Goal: Transaction & Acquisition: Obtain resource

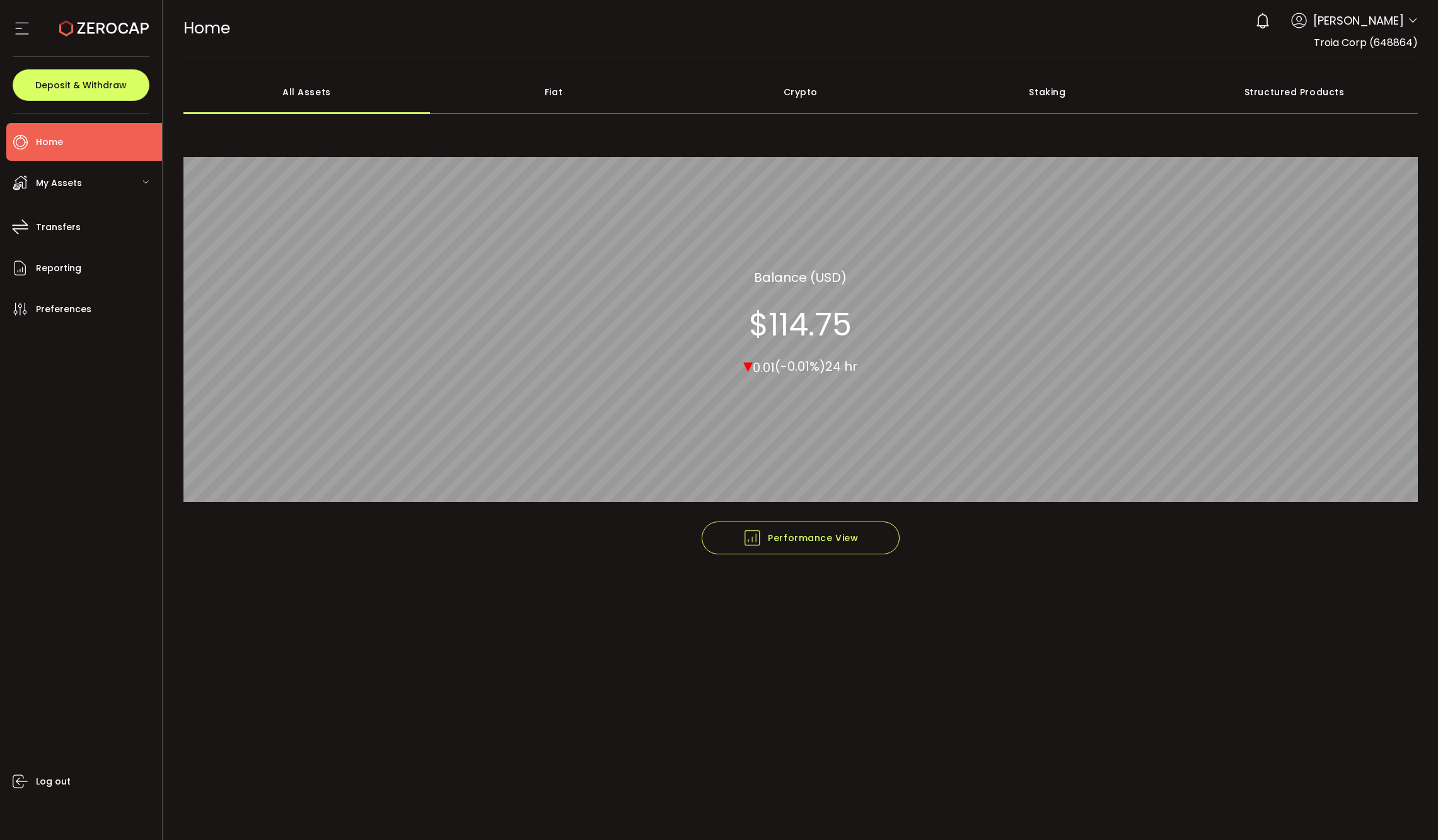
click at [73, 182] on span "My Assets" at bounding box center [59, 183] width 46 height 18
click at [80, 180] on div "My Assets" at bounding box center [84, 183] width 156 height 38
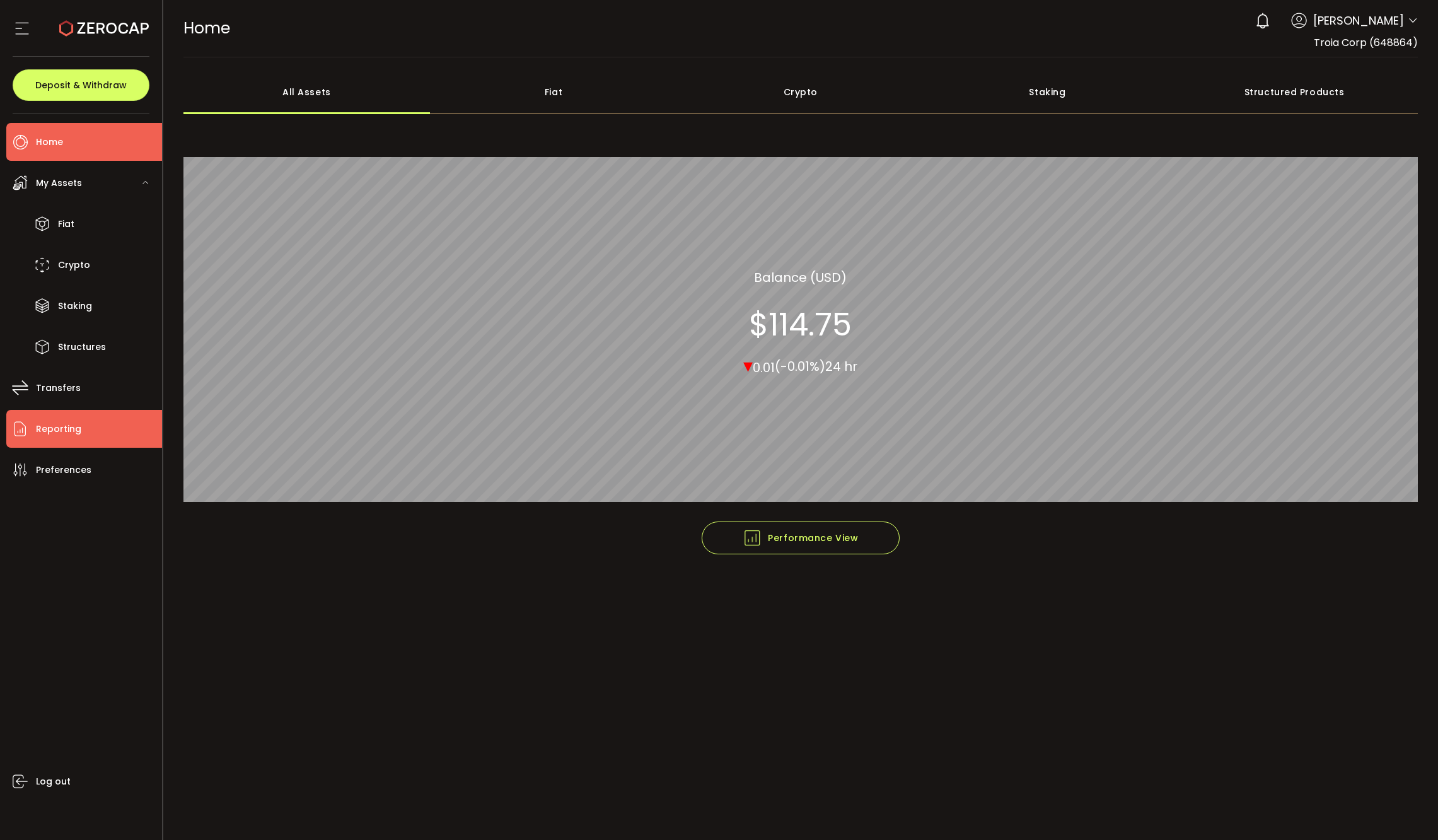
click at [89, 426] on li "Reporting" at bounding box center [84, 429] width 156 height 38
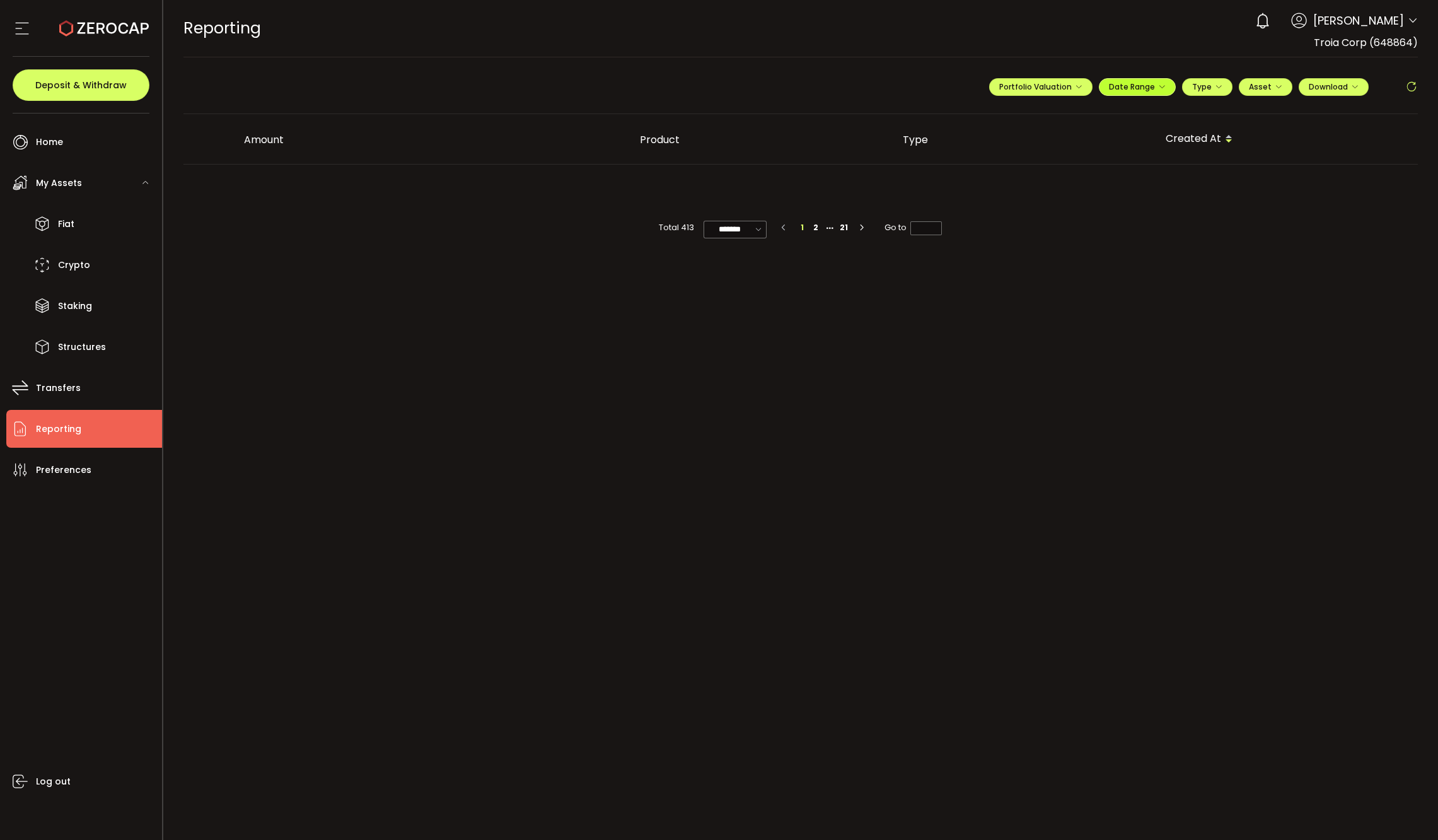
click at [1124, 84] on span "Date Range" at bounding box center [1138, 86] width 57 height 11
click at [1106, 107] on input at bounding box center [1102, 113] width 80 height 13
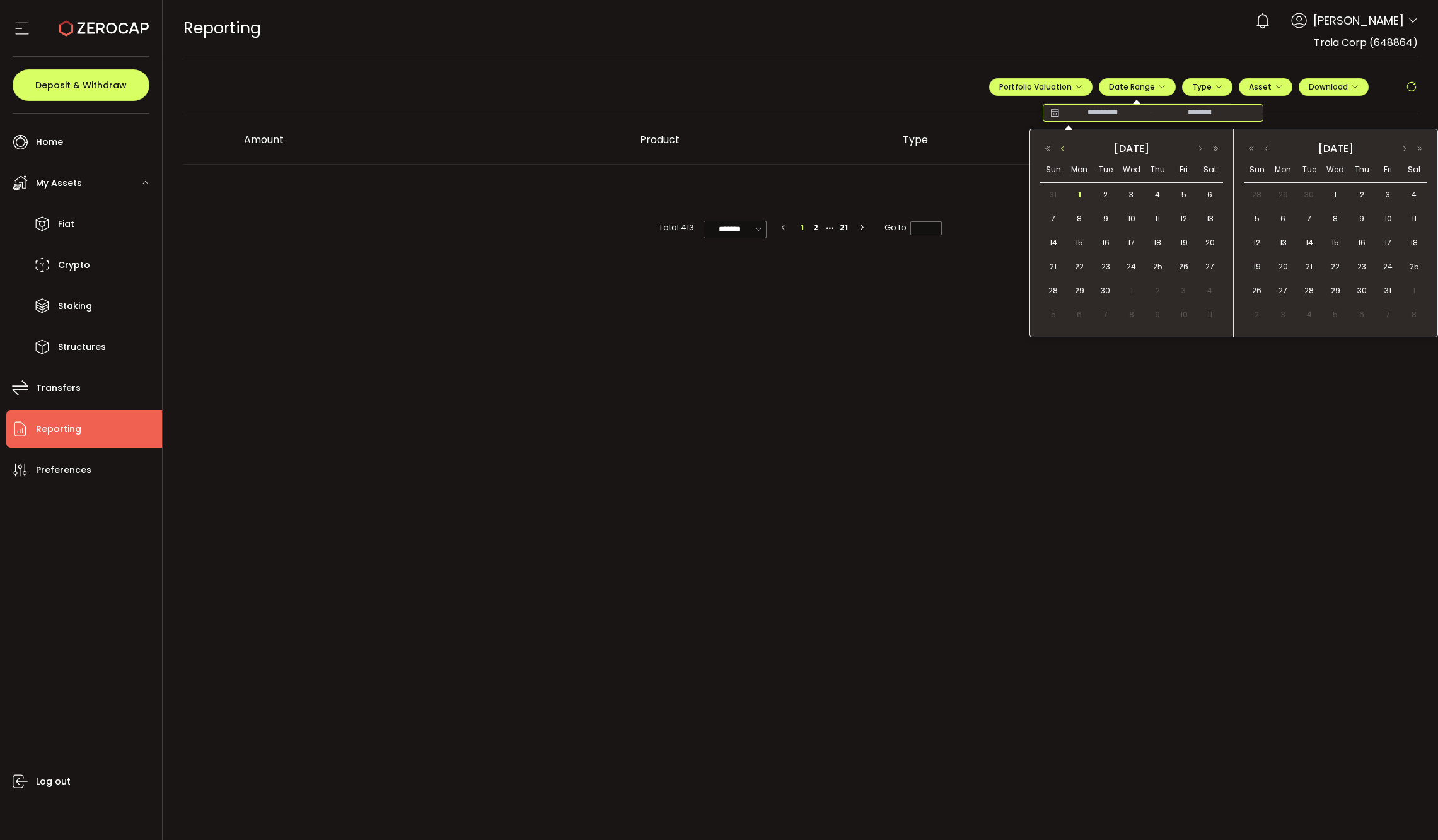
click at [1066, 150] on button "button" at bounding box center [1063, 149] width 15 height 9
click at [1189, 194] on span "1" at bounding box center [1184, 195] width 15 height 15
click at [1059, 313] on span "31" at bounding box center [1053, 315] width 15 height 15
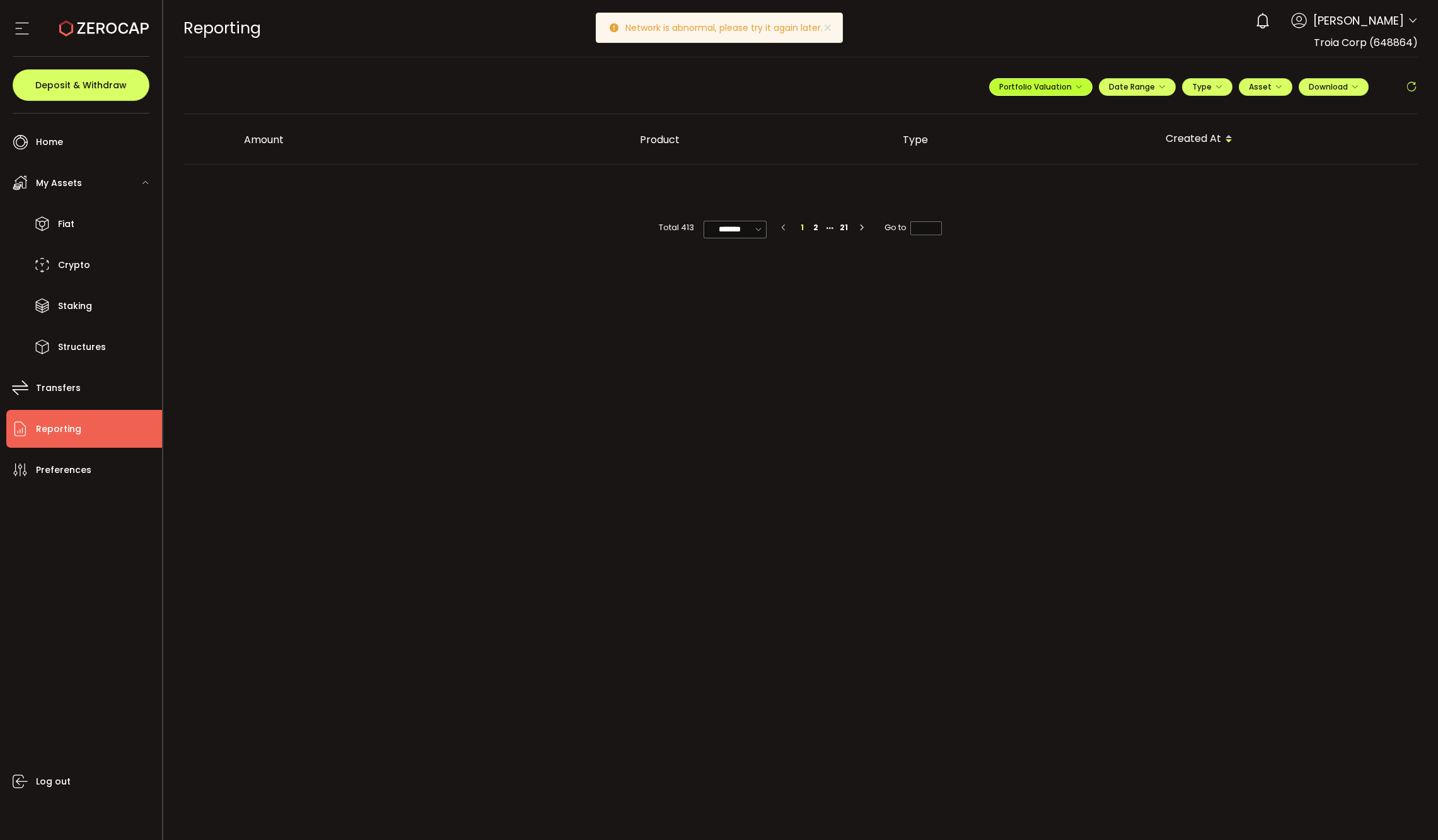
click at [1062, 82] on span "Portfolio Valuation" at bounding box center [1041, 86] width 83 height 11
click at [1129, 91] on span "Date Range" at bounding box center [1138, 86] width 57 height 11
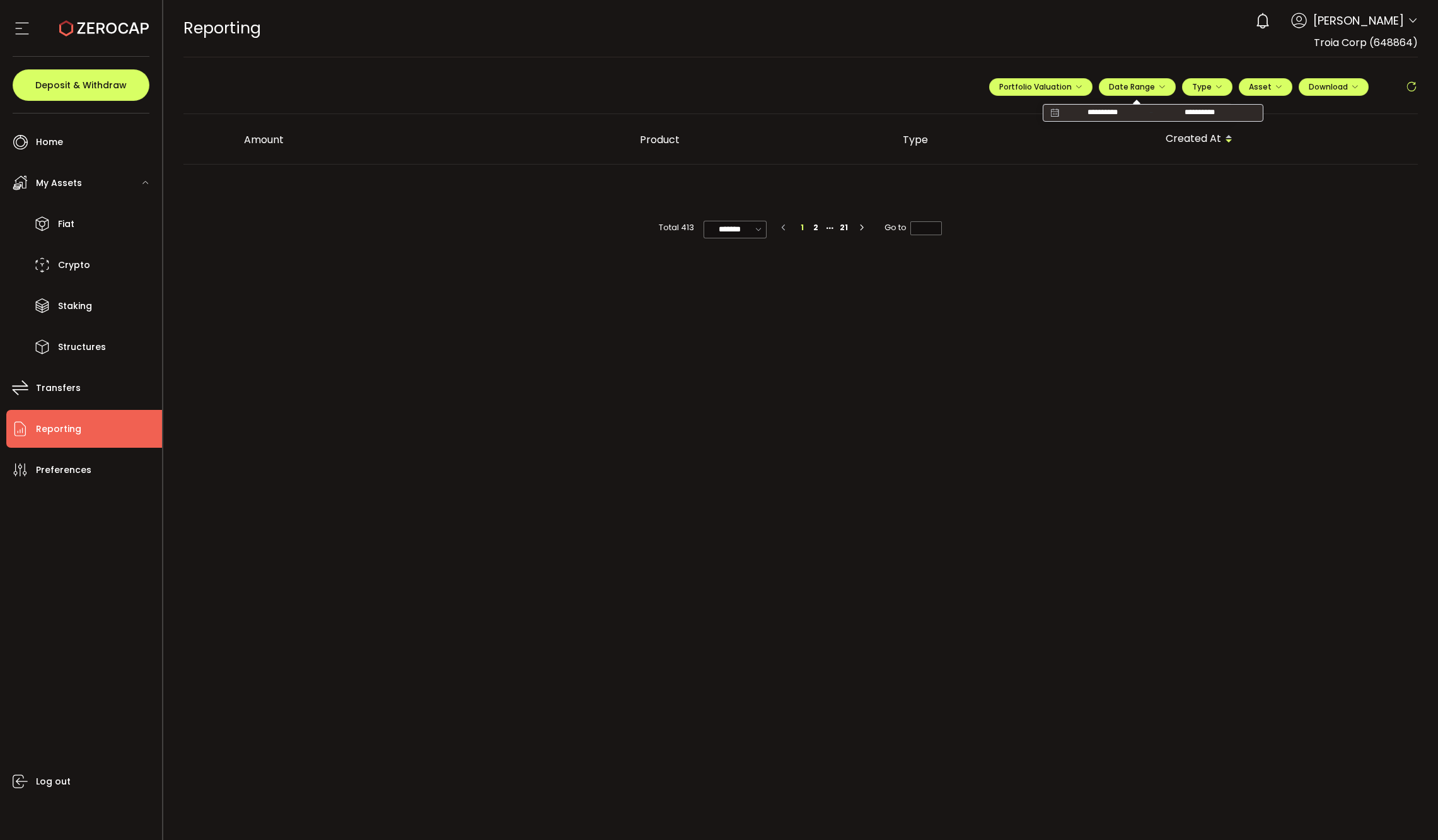
click at [1107, 193] on div at bounding box center [801, 184] width 1235 height 38
click at [1198, 89] on span "Type" at bounding box center [1207, 86] width 30 height 11
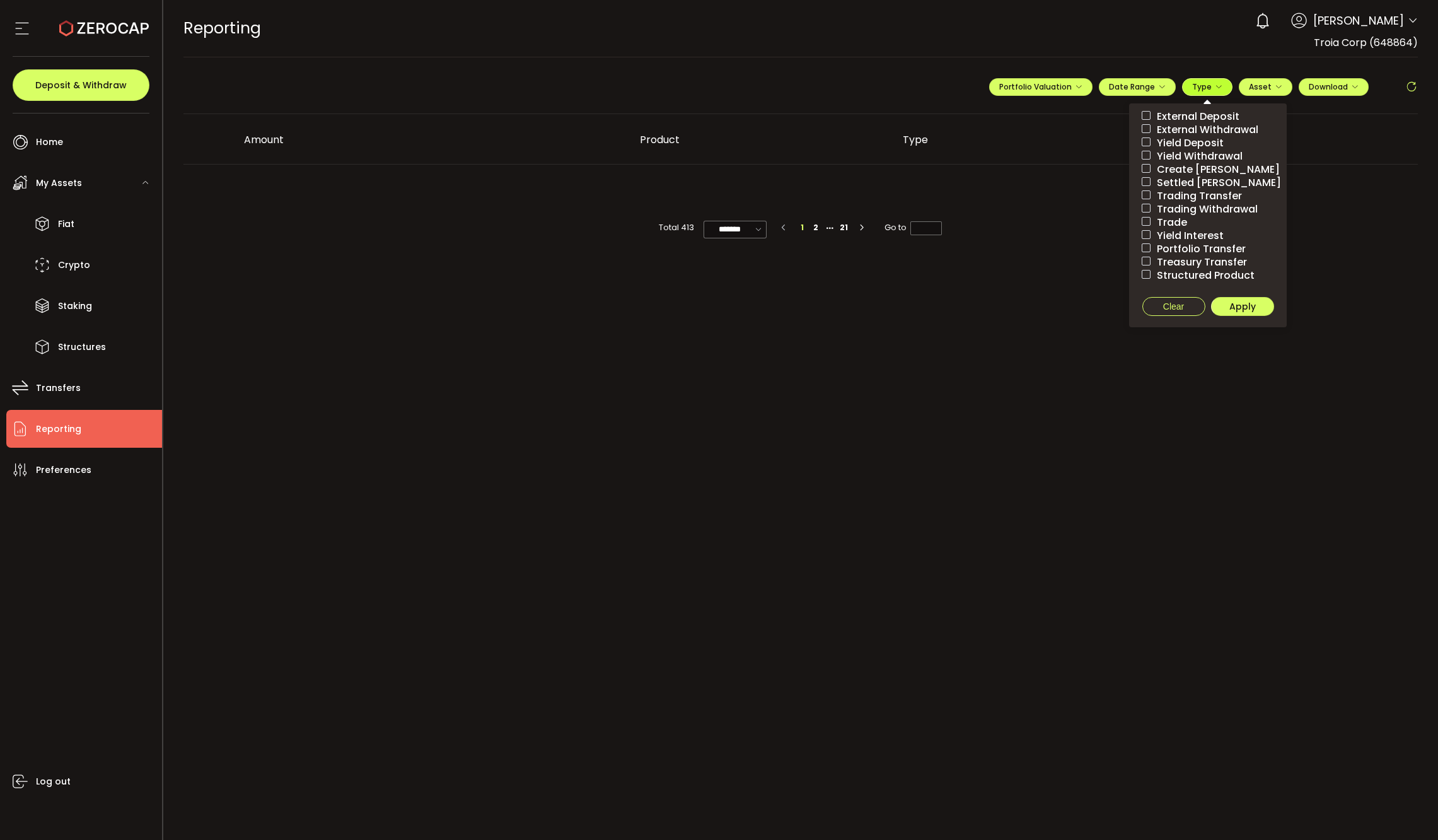
click at [1198, 89] on span "Type" at bounding box center [1207, 86] width 30 height 11
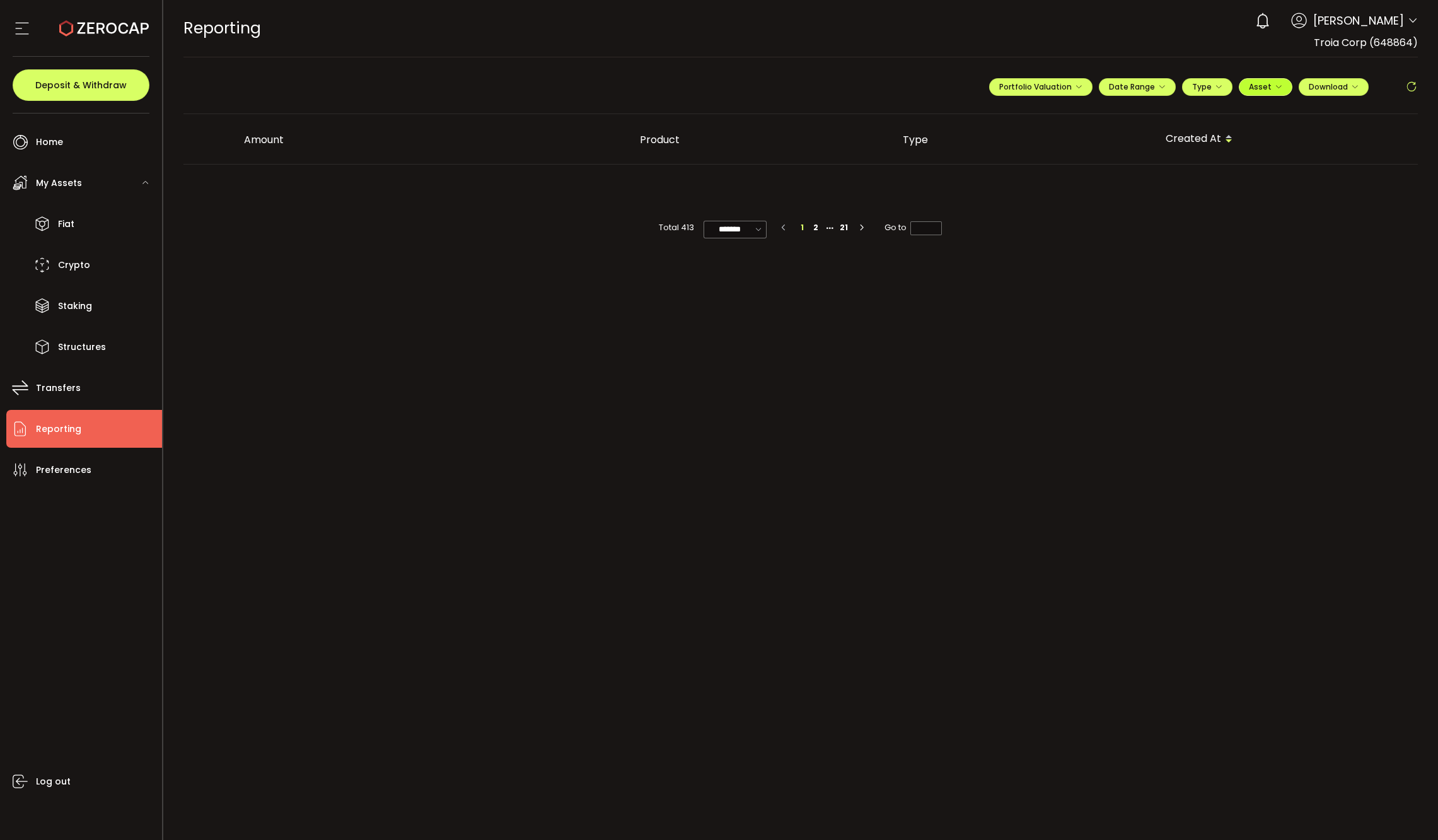
click at [1264, 86] on span "Asset" at bounding box center [1261, 86] width 23 height 11
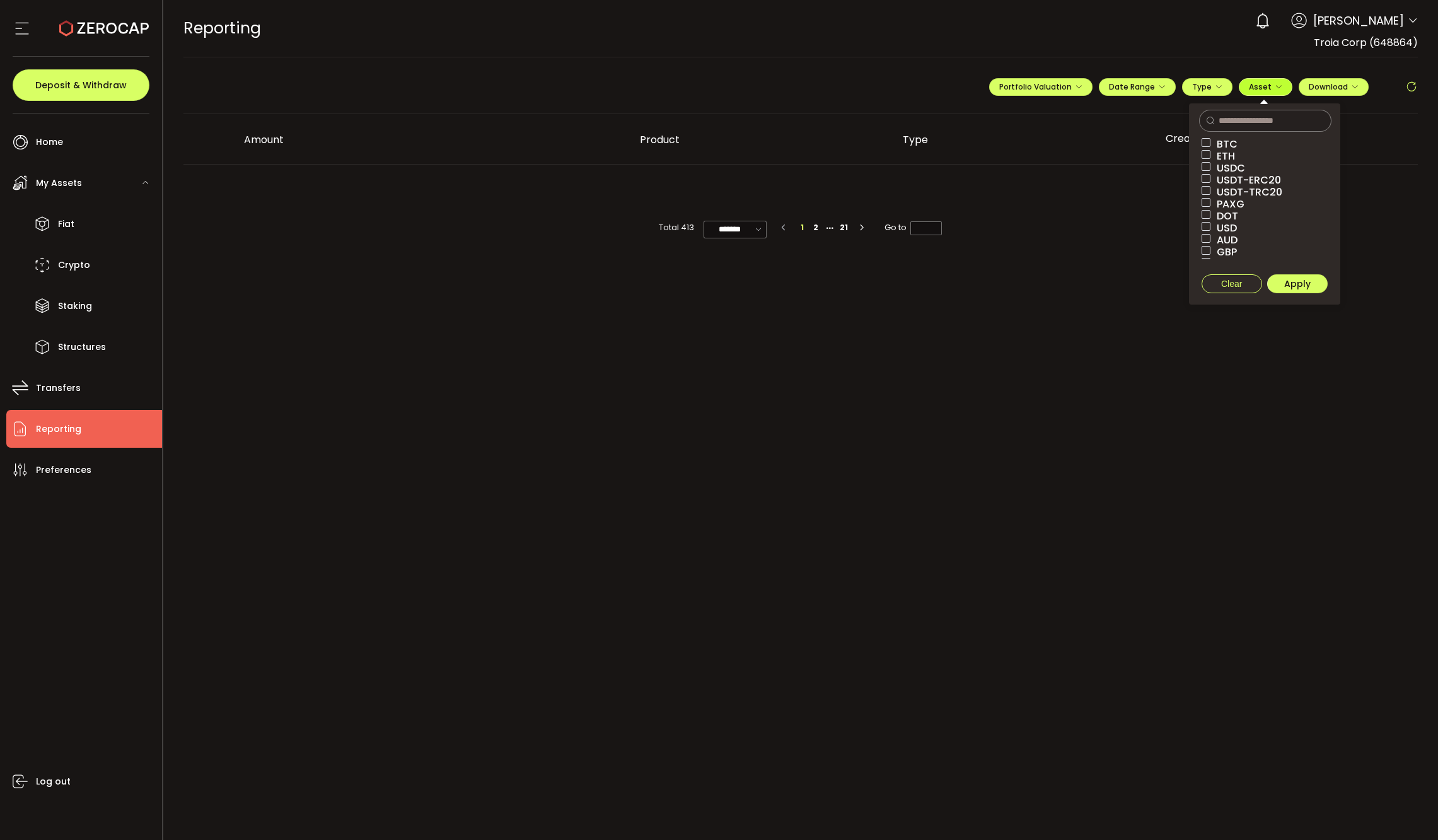
drag, startPoint x: 1264, startPoint y: 88, endPoint x: 1288, endPoint y: 87, distance: 24.0
click at [1263, 88] on span "Asset" at bounding box center [1261, 86] width 23 height 11
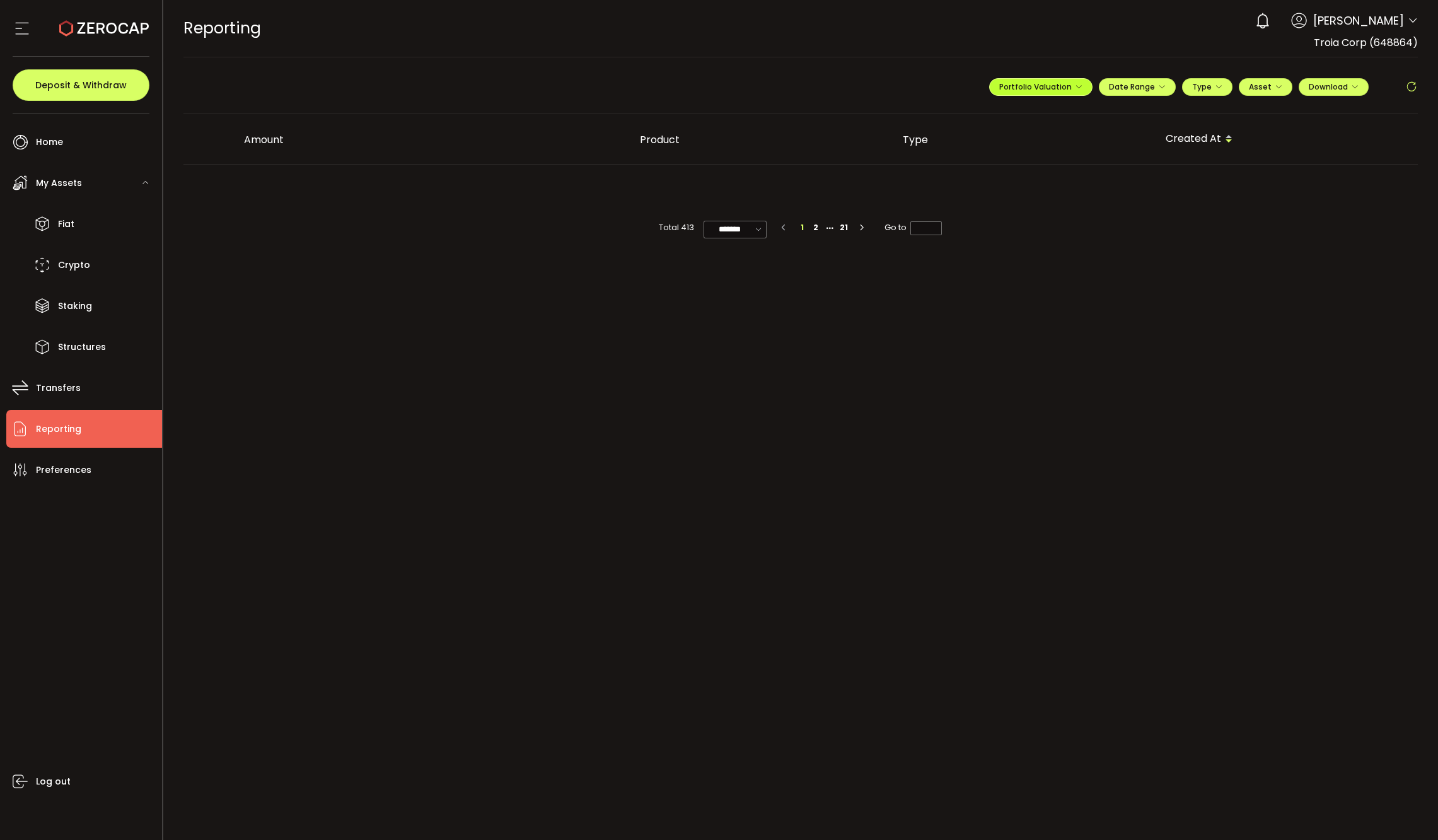
click at [1069, 82] on span "Portfolio Valuation" at bounding box center [1041, 86] width 83 height 11
click at [1068, 84] on span "Portfolio Valuation" at bounding box center [1041, 86] width 83 height 11
click at [1318, 86] on span "Download" at bounding box center [1333, 86] width 50 height 11
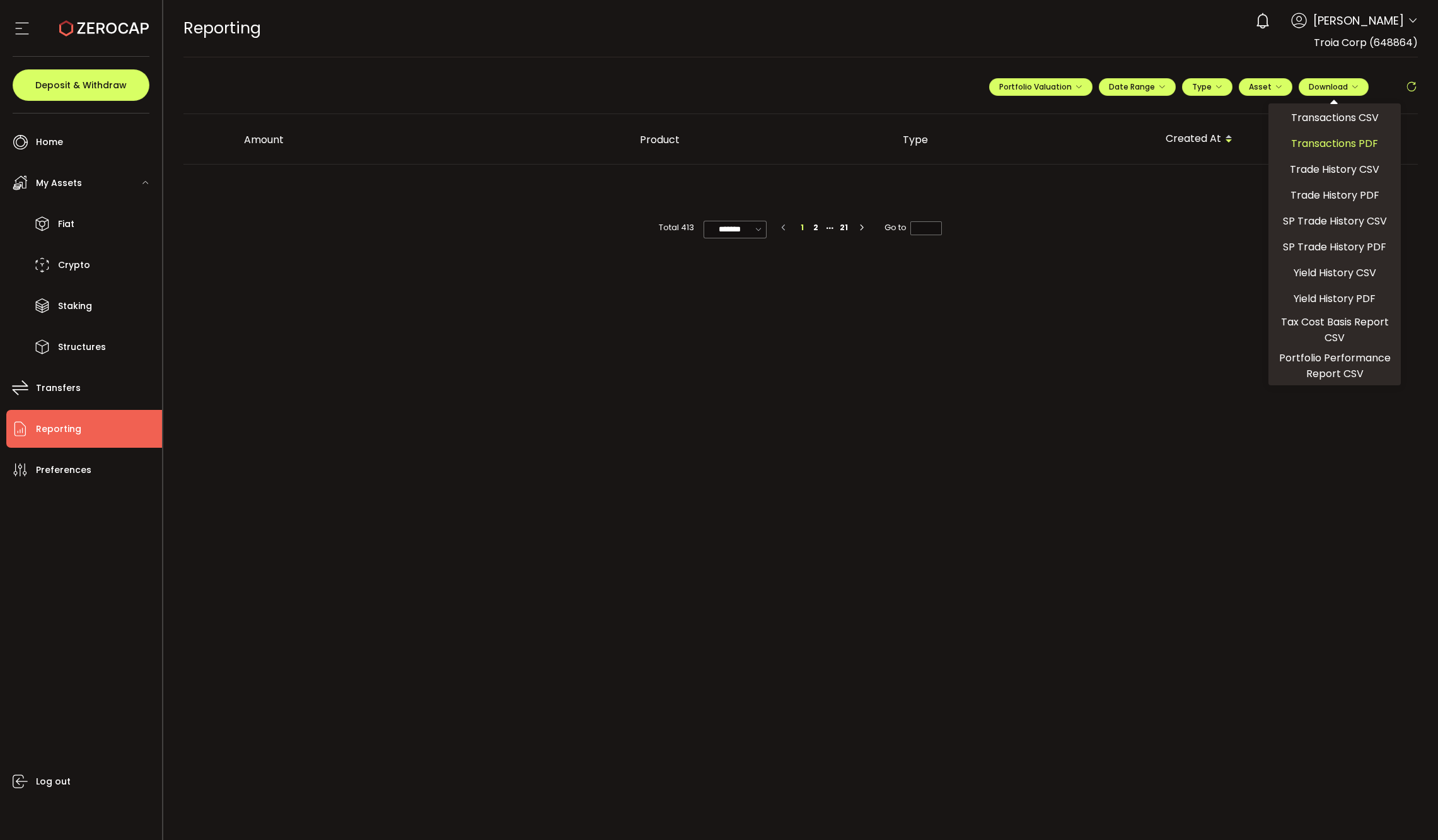
click at [1325, 153] on div "Transactions PDF" at bounding box center [1334, 144] width 126 height 23
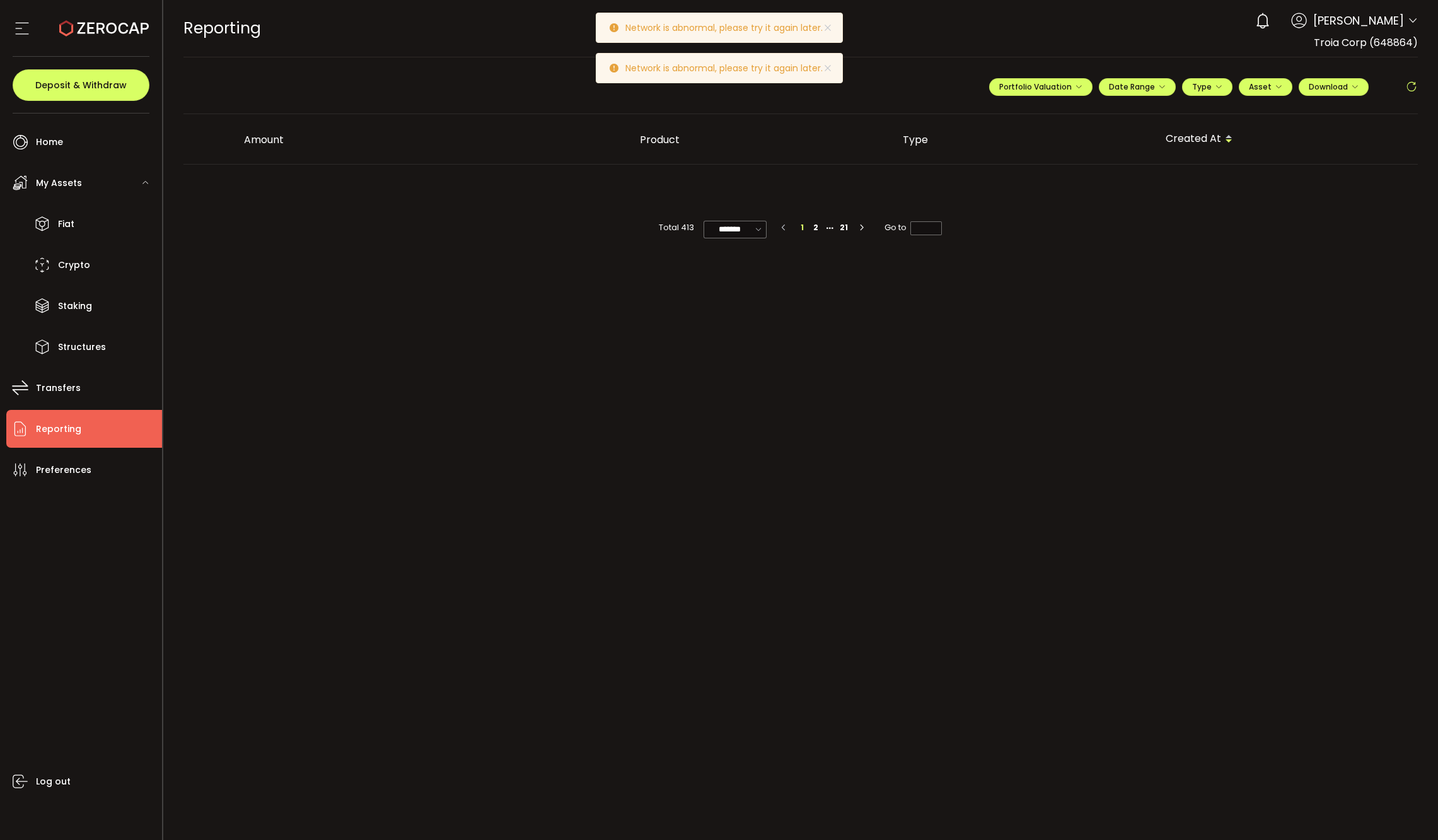
click at [1406, 87] on icon at bounding box center [1411, 87] width 13 height 13
click at [1408, 86] on icon at bounding box center [1411, 87] width 13 height 13
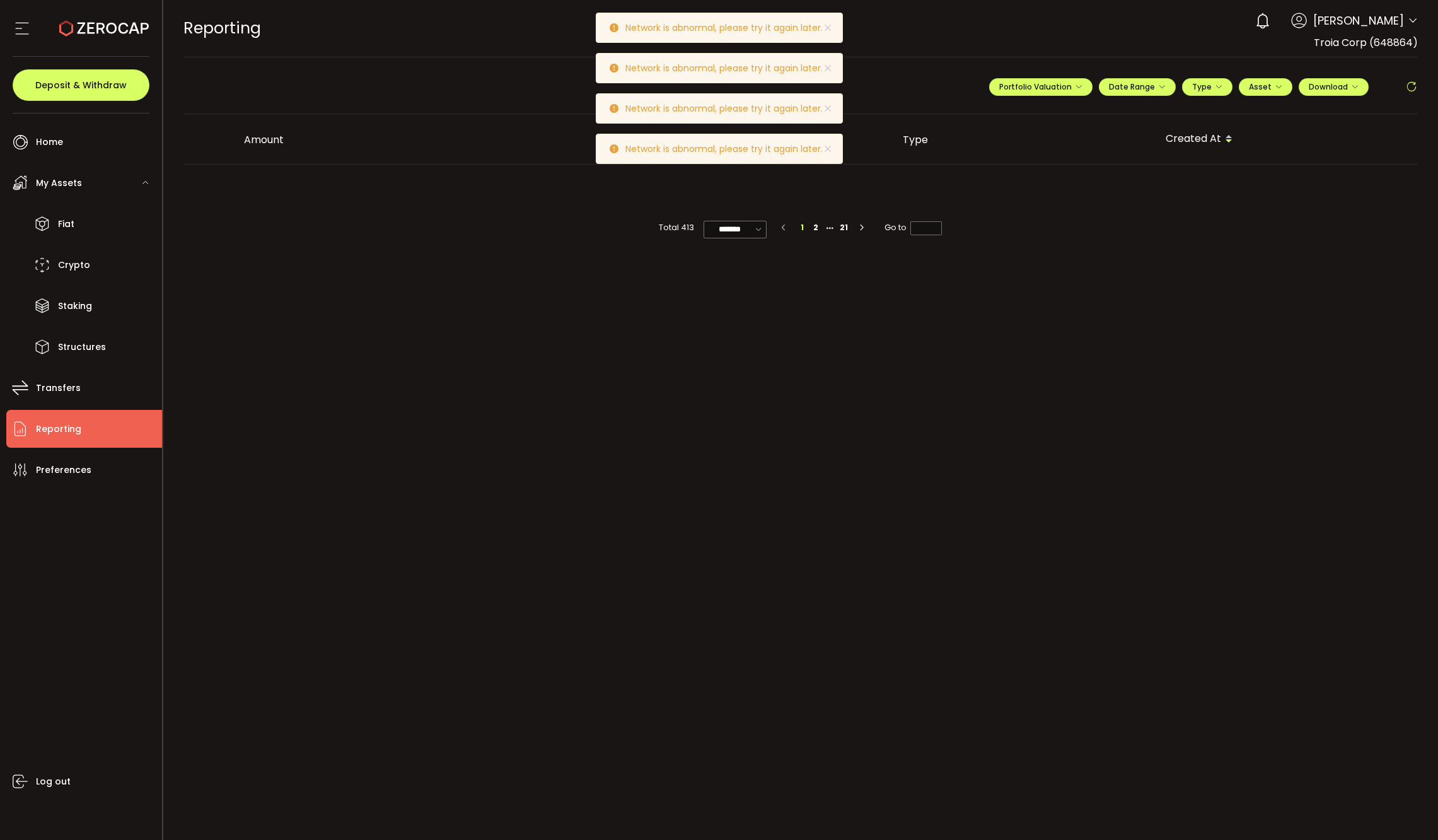
click at [1407, 86] on icon at bounding box center [1411, 87] width 13 height 13
click at [1406, 86] on icon at bounding box center [1411, 87] width 13 height 13
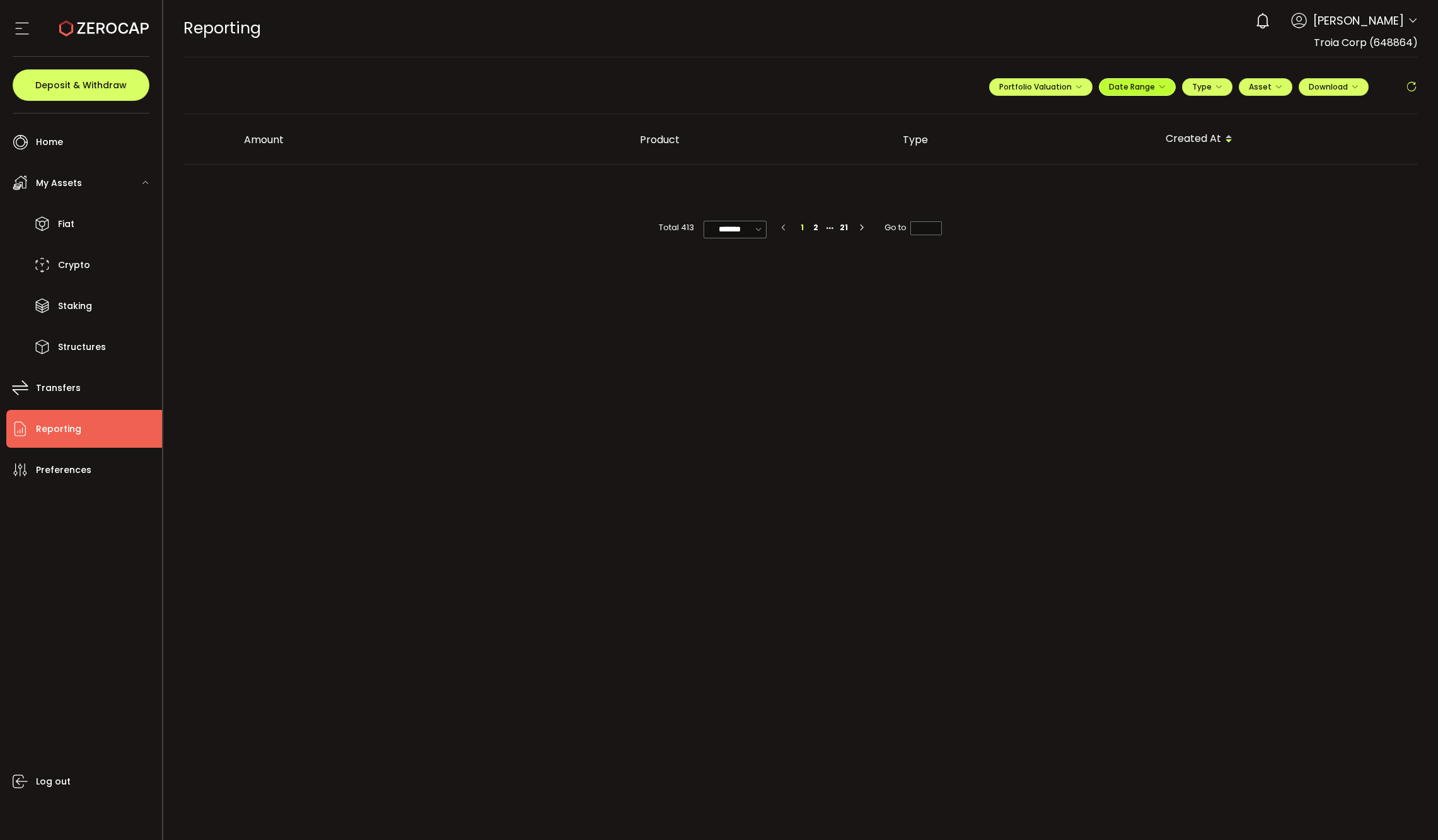
click at [1138, 89] on span "Date Range" at bounding box center [1138, 86] width 57 height 11
click at [1112, 106] on input "**********" at bounding box center [1102, 113] width 80 height 13
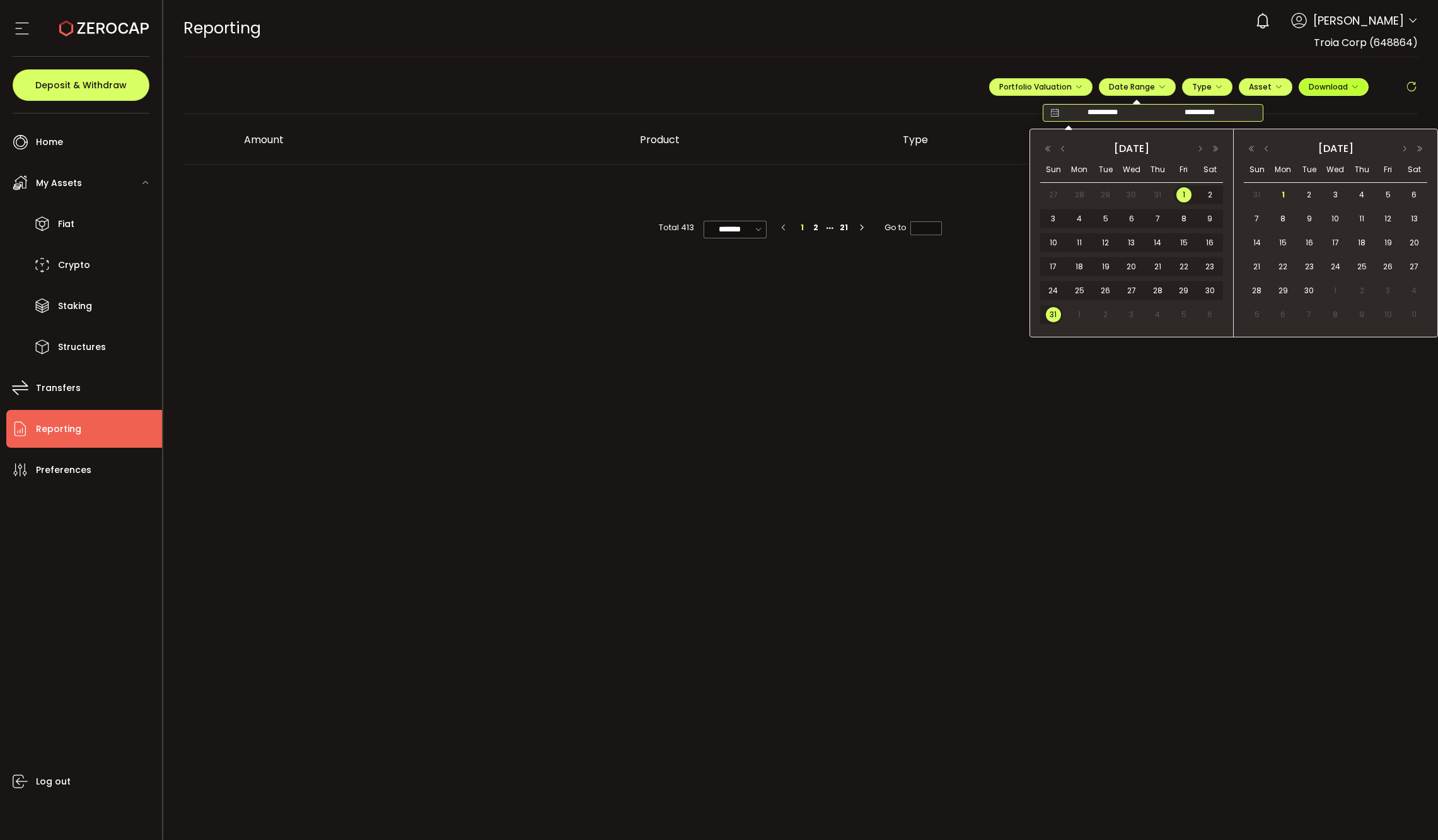
click at [1354, 95] on button "Download" at bounding box center [1333, 87] width 70 height 18
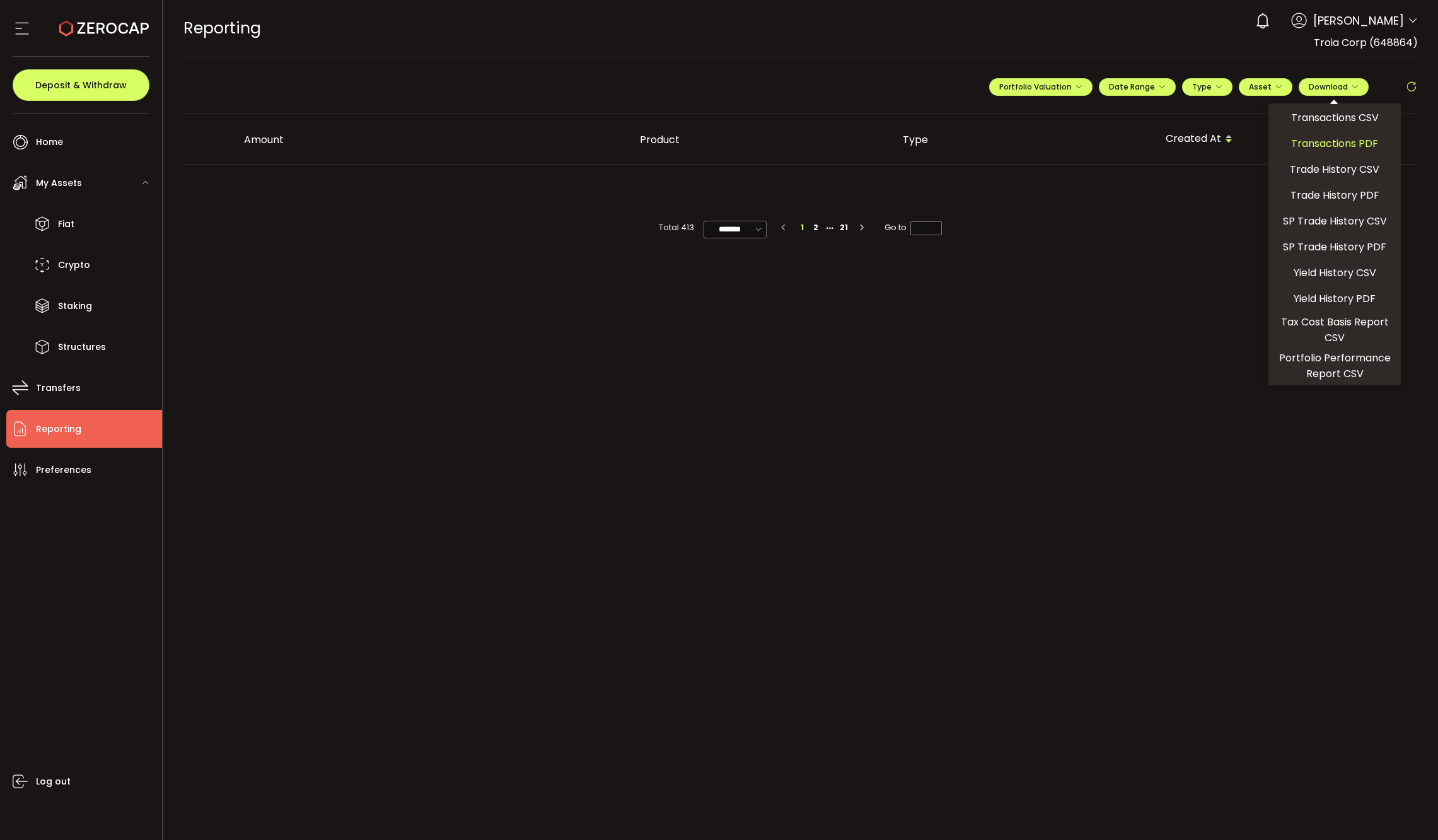
click at [1346, 140] on span "Transactions PDF" at bounding box center [1334, 143] width 87 height 16
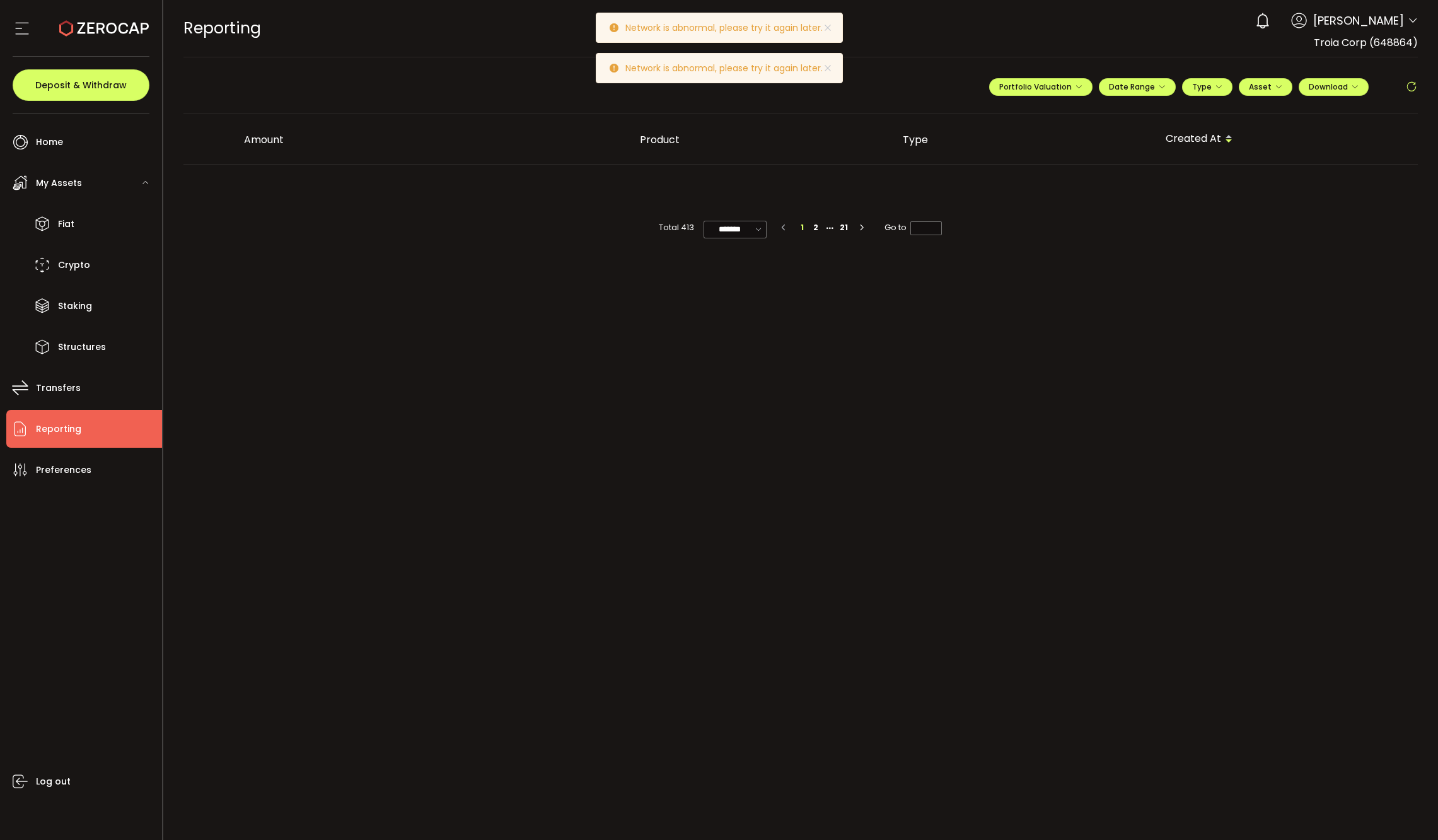
click at [79, 429] on span "Reporting" at bounding box center [59, 429] width 46 height 18
